Goal: Task Accomplishment & Management: Manage account settings

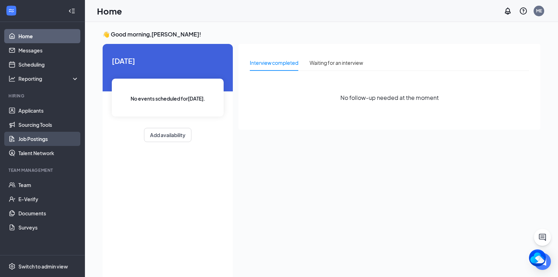
click at [37, 141] on link "Job Postings" at bounding box center [48, 139] width 60 height 14
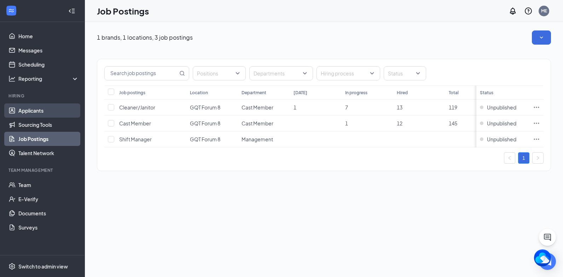
click at [37, 115] on link "Applicants" at bounding box center [48, 110] width 60 height 14
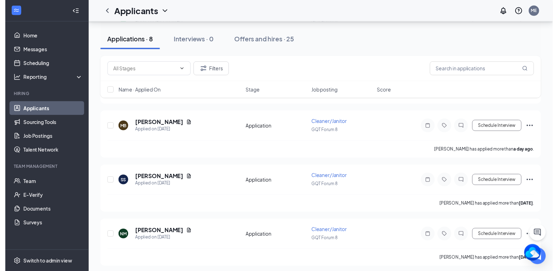
scroll to position [141, 0]
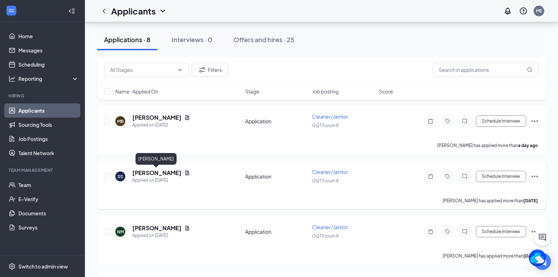
click at [157, 174] on h5 "[PERSON_NAME]" at bounding box center [156, 173] width 49 height 8
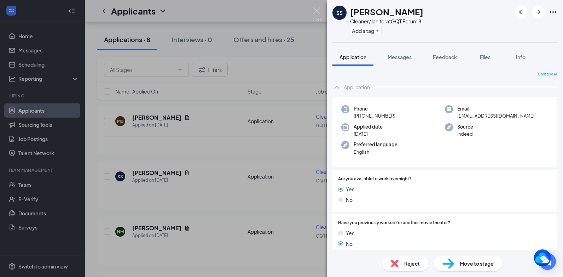
click at [408, 261] on span "Reject" at bounding box center [412, 263] width 16 height 8
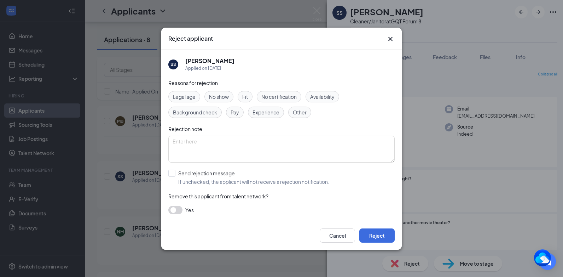
click at [225, 95] on span "No show" at bounding box center [219, 97] width 20 height 8
click at [175, 173] on input "Send rejection message If unchecked, the applicant will not receive a rejection…" at bounding box center [248, 177] width 161 height 16
checkbox input "true"
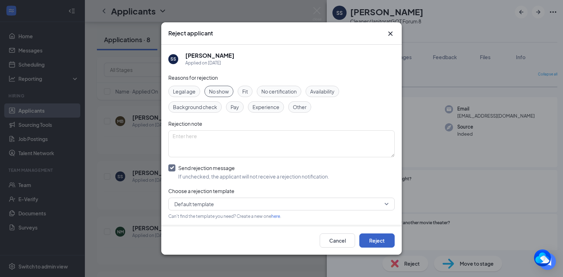
click at [375, 238] on button "Reject" at bounding box center [376, 240] width 35 height 14
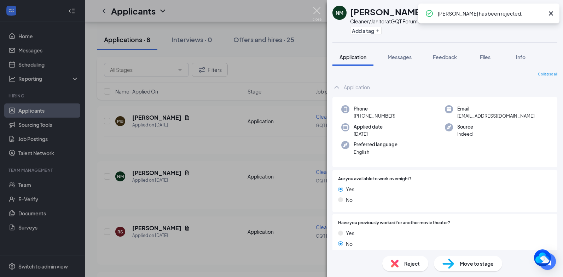
click at [316, 11] on img at bounding box center [317, 14] width 9 height 14
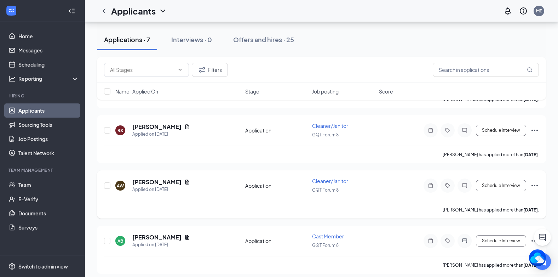
scroll to position [248, 0]
